Goal: Entertainment & Leisure: Browse casually

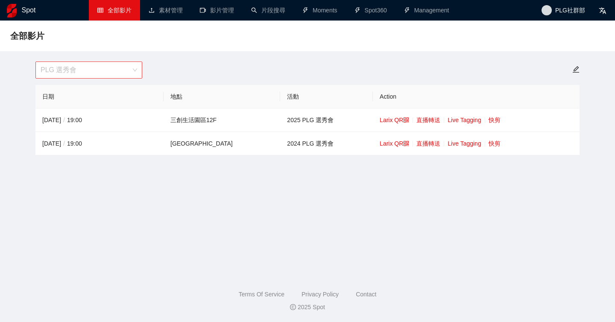
click at [119, 67] on span "PLG 選秀會" at bounding box center [89, 70] width 97 height 16
click at [139, 281] on footer "Terms Of Service Privacy Policy Contact 2025 Spot" at bounding box center [307, 295] width 615 height 53
click at [126, 71] on span "PLG 選秀會" at bounding box center [89, 70] width 97 height 16
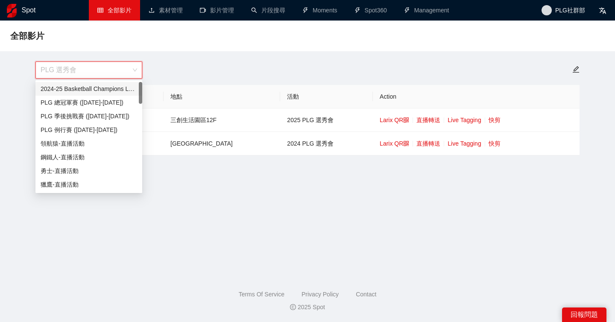
click at [117, 87] on div "2024-25 Basketball Champions League" at bounding box center [89, 88] width 97 height 9
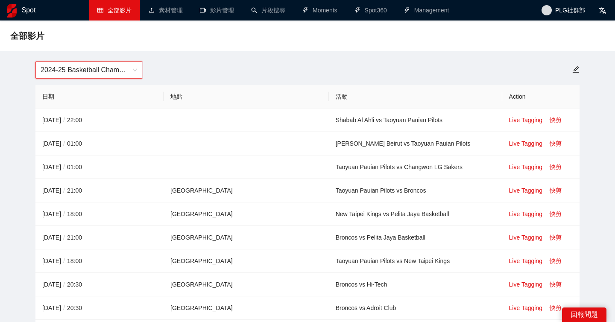
click at [121, 71] on span "2024-25 Basketball Champions League" at bounding box center [89, 70] width 97 height 16
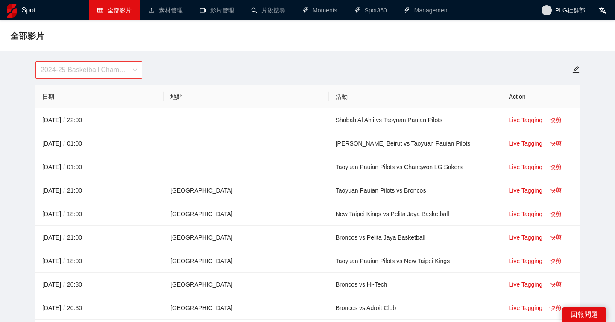
click at [125, 70] on span "2024-25 Basketball Champions League" at bounding box center [89, 70] width 97 height 16
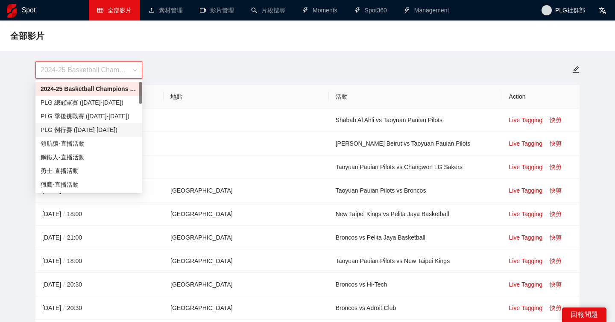
click at [112, 130] on div "PLG 例行賽 ([DATE]-[DATE])" at bounding box center [89, 129] width 97 height 9
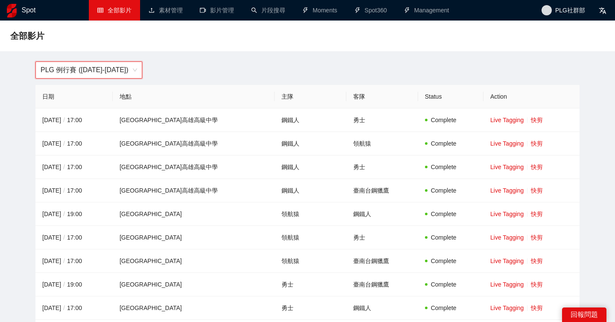
click at [113, 75] on span "PLG 例行賽 ([DATE]-[DATE])" at bounding box center [89, 70] width 97 height 16
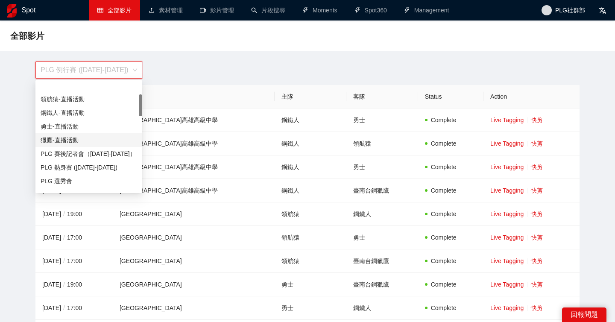
scroll to position [73, 0]
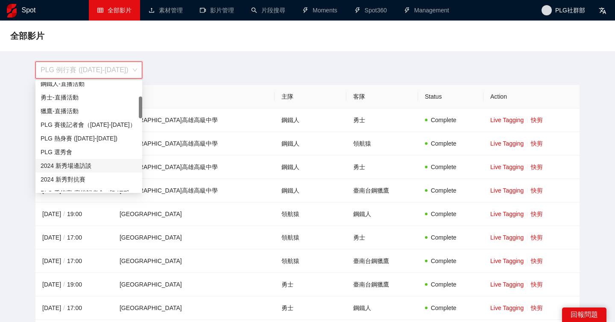
click at [95, 170] on div "2024 新秀場邊訪談" at bounding box center [89, 165] width 97 height 9
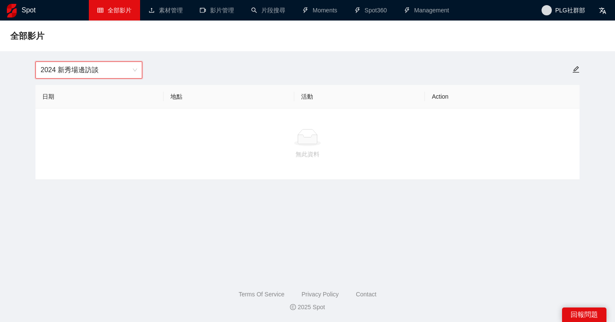
click at [107, 70] on span "2024 新秀場邊訪談" at bounding box center [89, 70] width 97 height 16
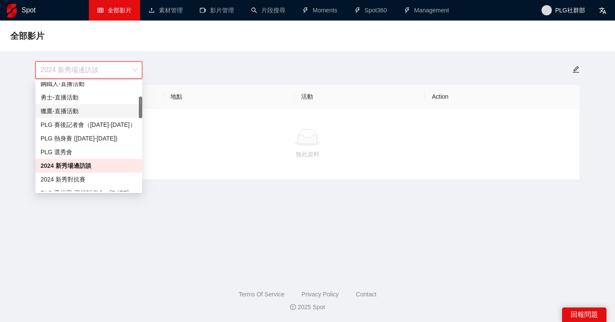
click at [83, 112] on div "獵鷹-直播活動" at bounding box center [89, 110] width 97 height 9
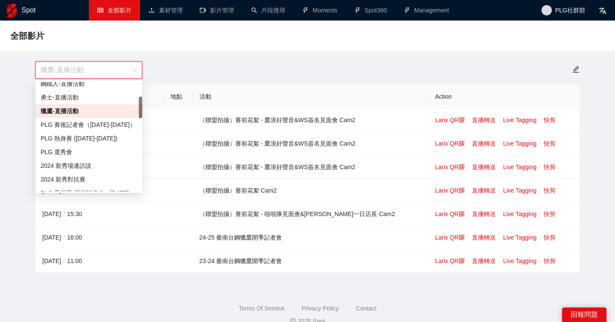
click at [106, 69] on span "獵鷹-直播活動" at bounding box center [89, 70] width 97 height 16
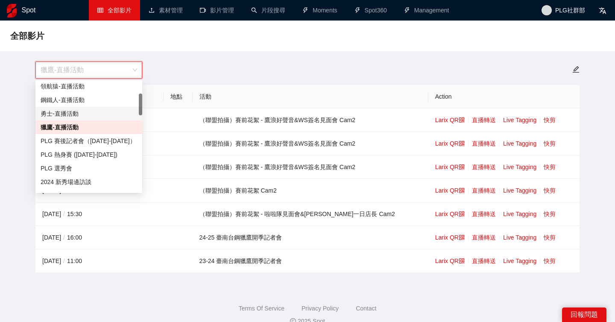
click at [80, 111] on div "勇士-直播活動" at bounding box center [89, 113] width 97 height 9
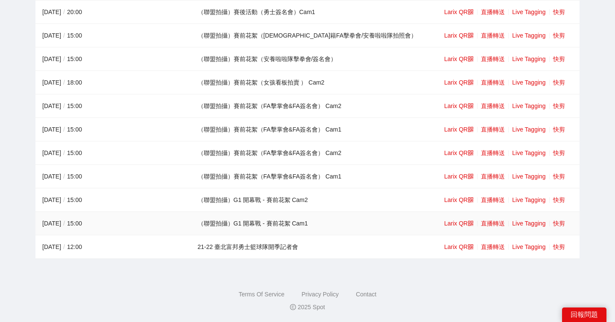
scroll to position [0, 0]
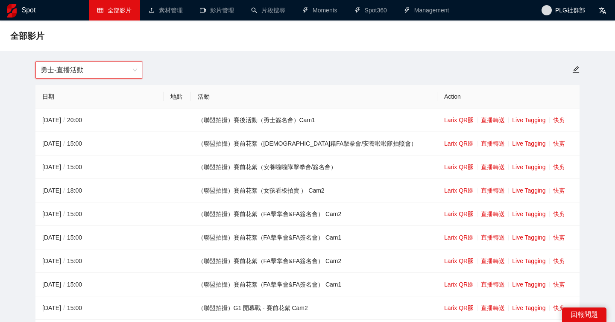
click at [106, 75] on span "勇士-直播活動" at bounding box center [89, 70] width 97 height 16
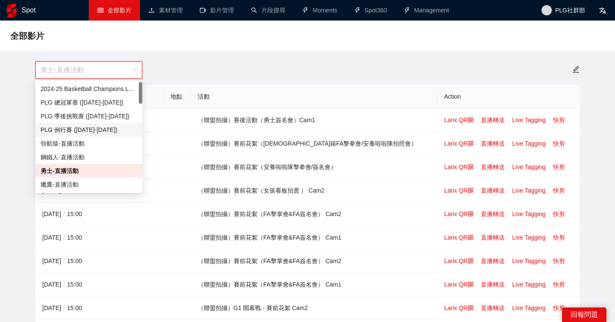
click at [100, 126] on div "PLG 例行賽 ([DATE]-[DATE])" at bounding box center [89, 129] width 97 height 9
